Goal: Transaction & Acquisition: Obtain resource

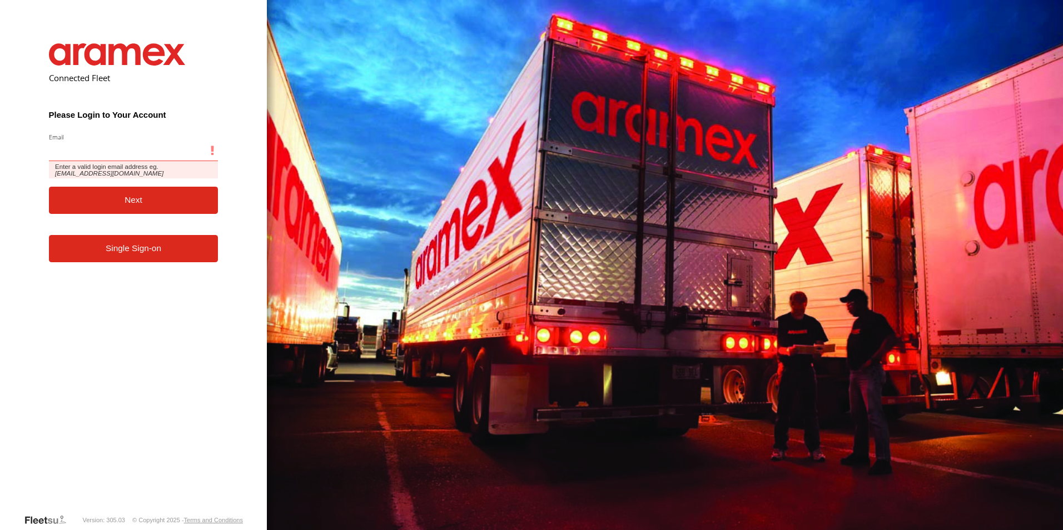
click at [69, 155] on input "Email" at bounding box center [134, 151] width 170 height 20
paste input "**********"
type input "**********"
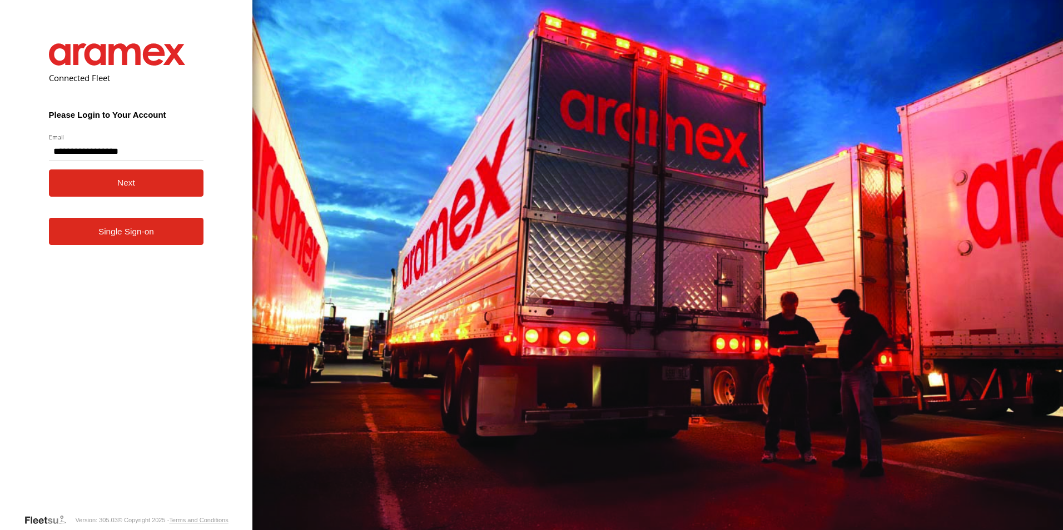
click at [82, 185] on button "Next" at bounding box center [126, 183] width 155 height 27
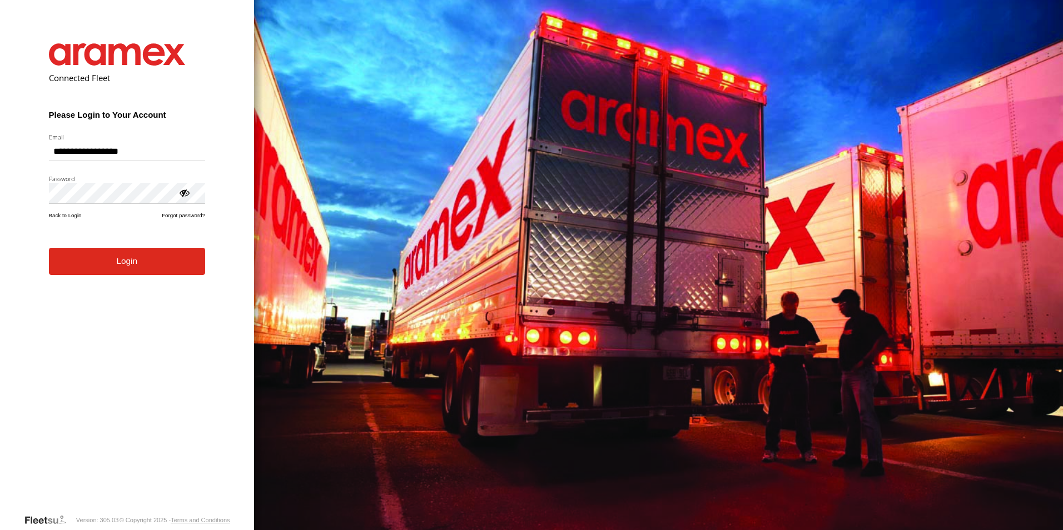
click at [143, 276] on form "**********" at bounding box center [127, 270] width 190 height 487
click at [135, 262] on button "Login" at bounding box center [127, 261] width 156 height 27
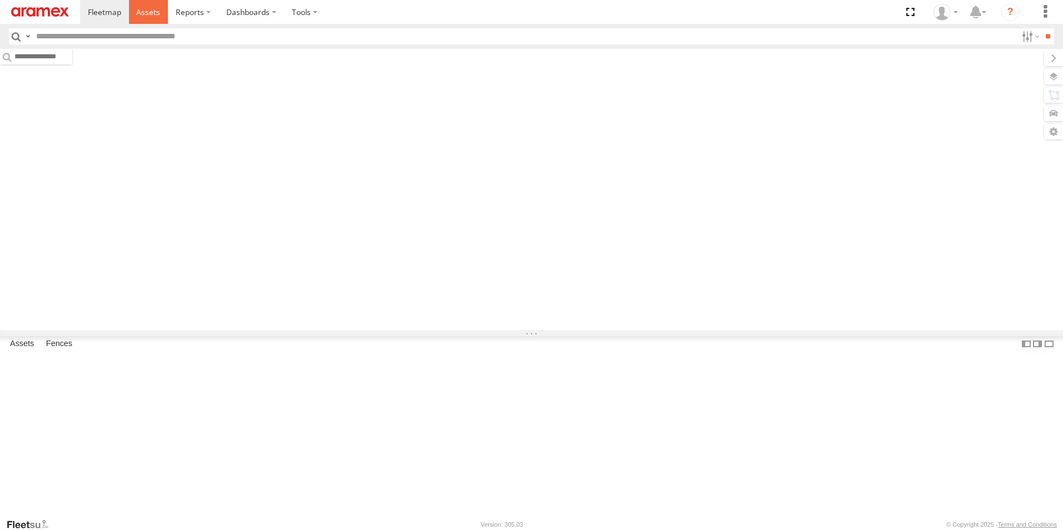
click at [148, 8] on span at bounding box center [148, 12] width 24 height 11
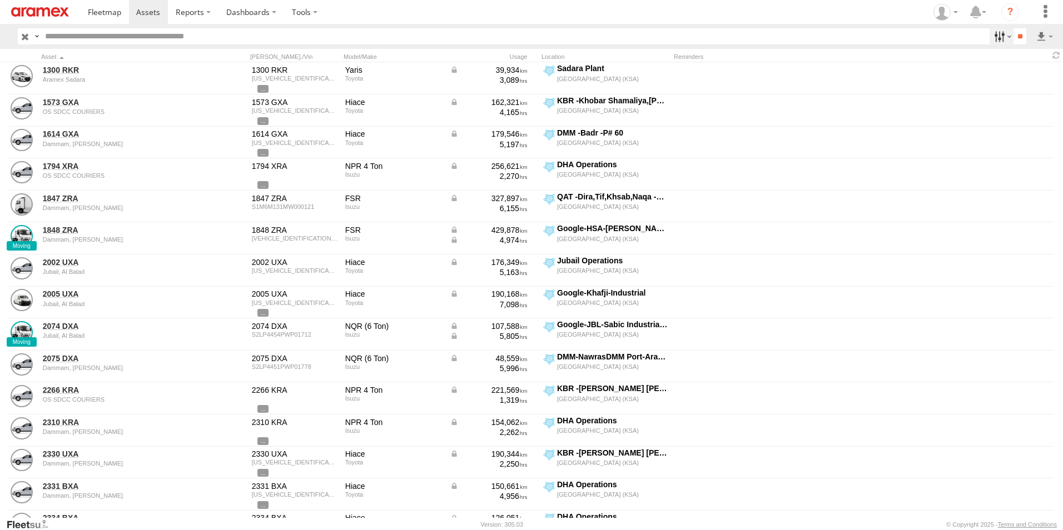
click at [999, 37] on label at bounding box center [1001, 36] width 24 height 16
click at [0, 0] on span "[GEOGRAPHIC_DATA] (KSA)" at bounding box center [0, 0] width 0 height 0
click at [0, 0] on span "DHA - Dharan" at bounding box center [0, 0] width 0 height 0
click at [0, 0] on span "DHA Logistics" at bounding box center [0, 0] width 0 height 0
click at [0, 0] on span "Defleeted Vehicles DHA" at bounding box center [0, 0] width 0 height 0
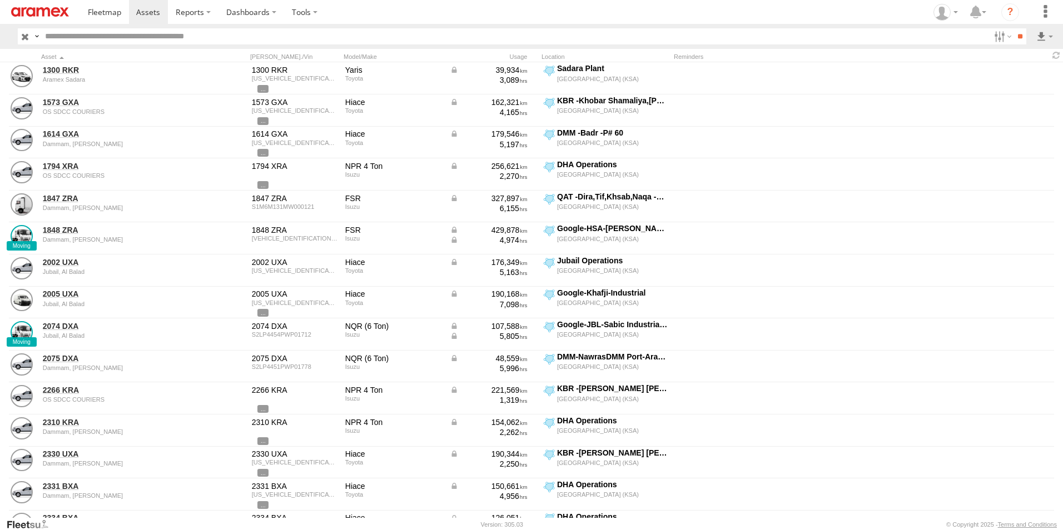
click at [989, 44] on div "Moving Stationary" at bounding box center [989, 36] width 0 height 16
click at [1013, 34] on input "**" at bounding box center [1019, 36] width 13 height 16
click at [1041, 34] on label at bounding box center [1044, 36] width 19 height 16
click at [1033, 68] on label at bounding box center [1015, 76] width 68 height 17
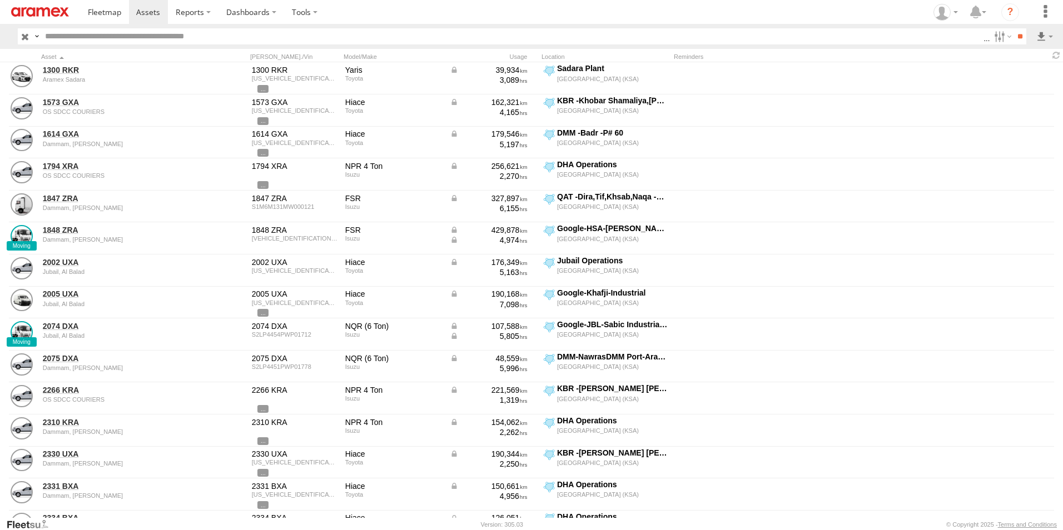
click at [0, 0] on label "Asset ID" at bounding box center [0, 0] width 0 height 0
click at [0, 0] on label "VIN" at bounding box center [0, 0] width 0 height 0
click at [0, 0] on label "ODO" at bounding box center [0, 0] width 0 height 0
click at [0, 0] on label "Reminders" at bounding box center [0, 0] width 0 height 0
click at [0, 0] on label "Street Number" at bounding box center [0, 0] width 0 height 0
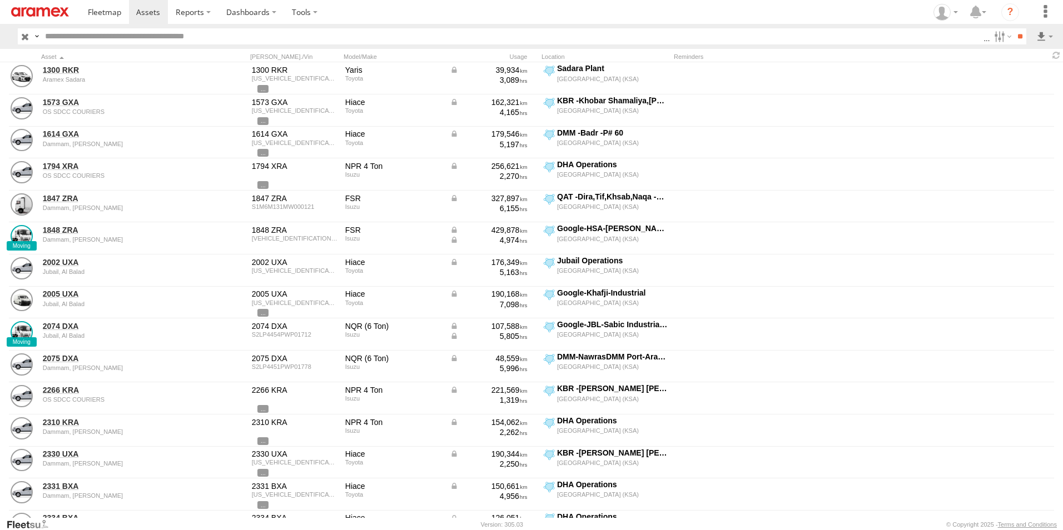
click at [0, 0] on label "Street Name / Fence Name" at bounding box center [0, 0] width 0 height 0
click at [0, 0] on label "Suburb / City" at bounding box center [0, 0] width 0 height 0
click at [0, 0] on label "Postcode / Zipcode" at bounding box center [0, 0] width 0 height 0
click at [0, 0] on label "State" at bounding box center [0, 0] width 0 height 0
click at [0, 0] on label "Country" at bounding box center [0, 0] width 0 height 0
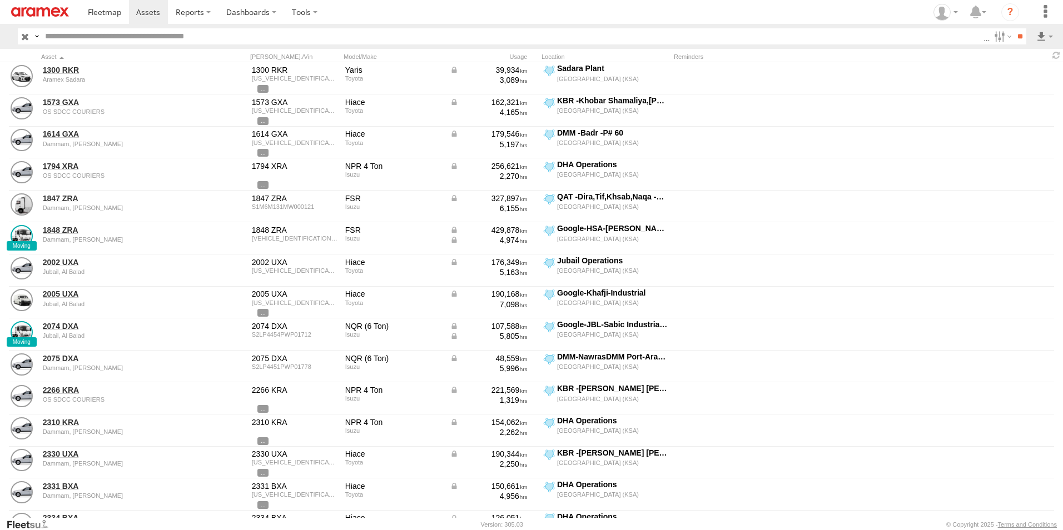
drag, startPoint x: 143, startPoint y: 358, endPoint x: 143, endPoint y: 373, distance: 15.0
click at [0, 0] on label "Latitude" at bounding box center [0, 0] width 0 height 0
click at [0, 0] on label "Longitude" at bounding box center [0, 0] width 0 height 0
drag, startPoint x: 143, startPoint y: 435, endPoint x: 147, endPoint y: 451, distance: 17.1
click at [0, 0] on label "First Name" at bounding box center [0, 0] width 0 height 0
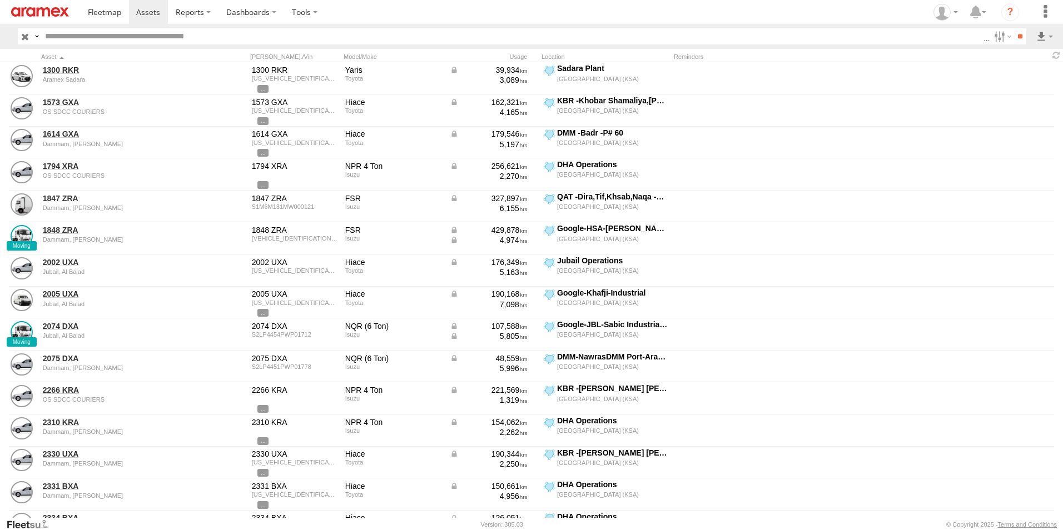
click at [0, 0] on label "Last Name" at bounding box center [0, 0] width 0 height 0
click at [0, 0] on button "Export" at bounding box center [0, 0] width 0 height 0
click at [0, 0] on label "×" at bounding box center [0, 0] width 0 height 0
